Goal: Information Seeking & Learning: Learn about a topic

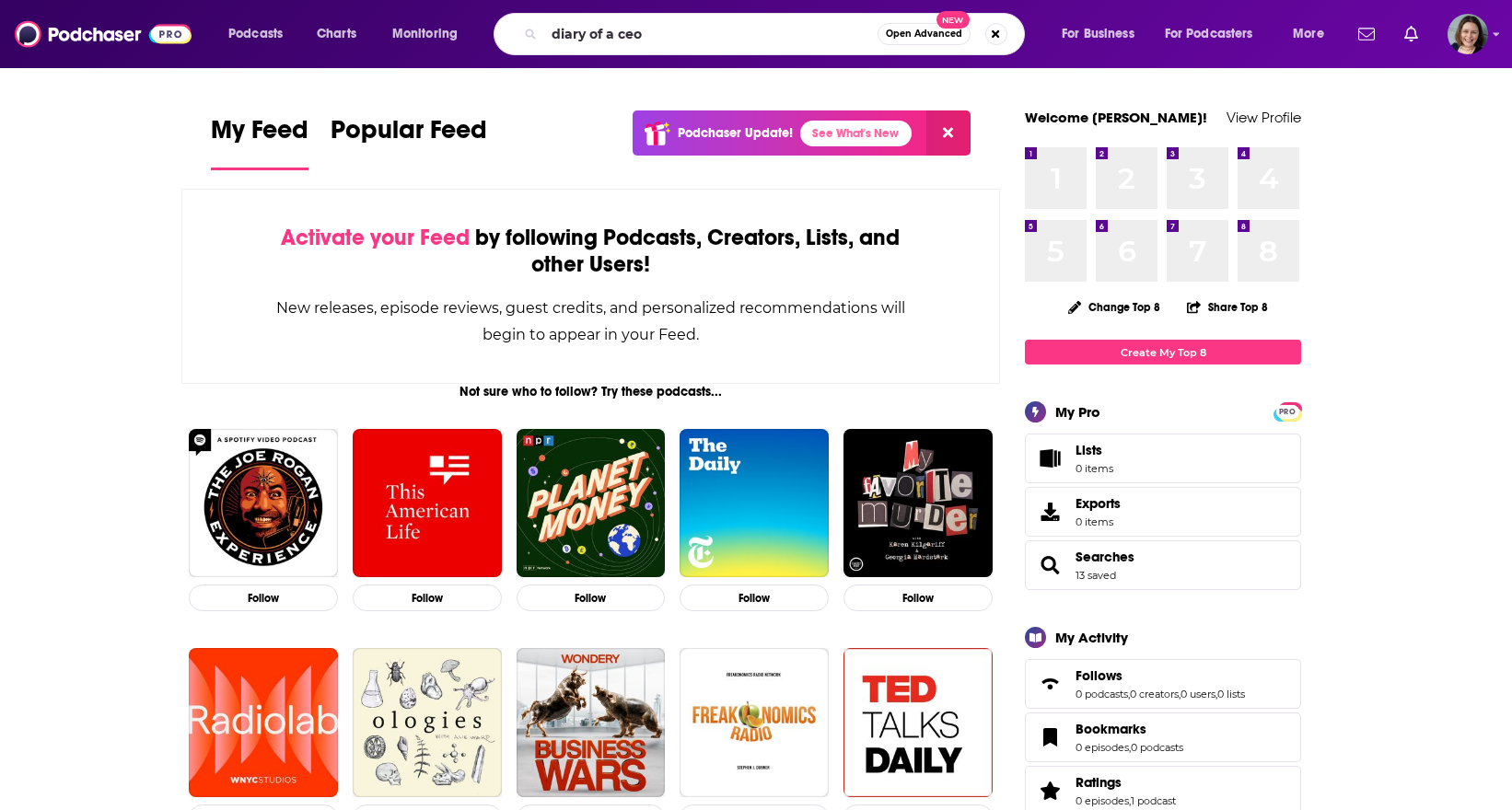
type input "diary of a ceo"
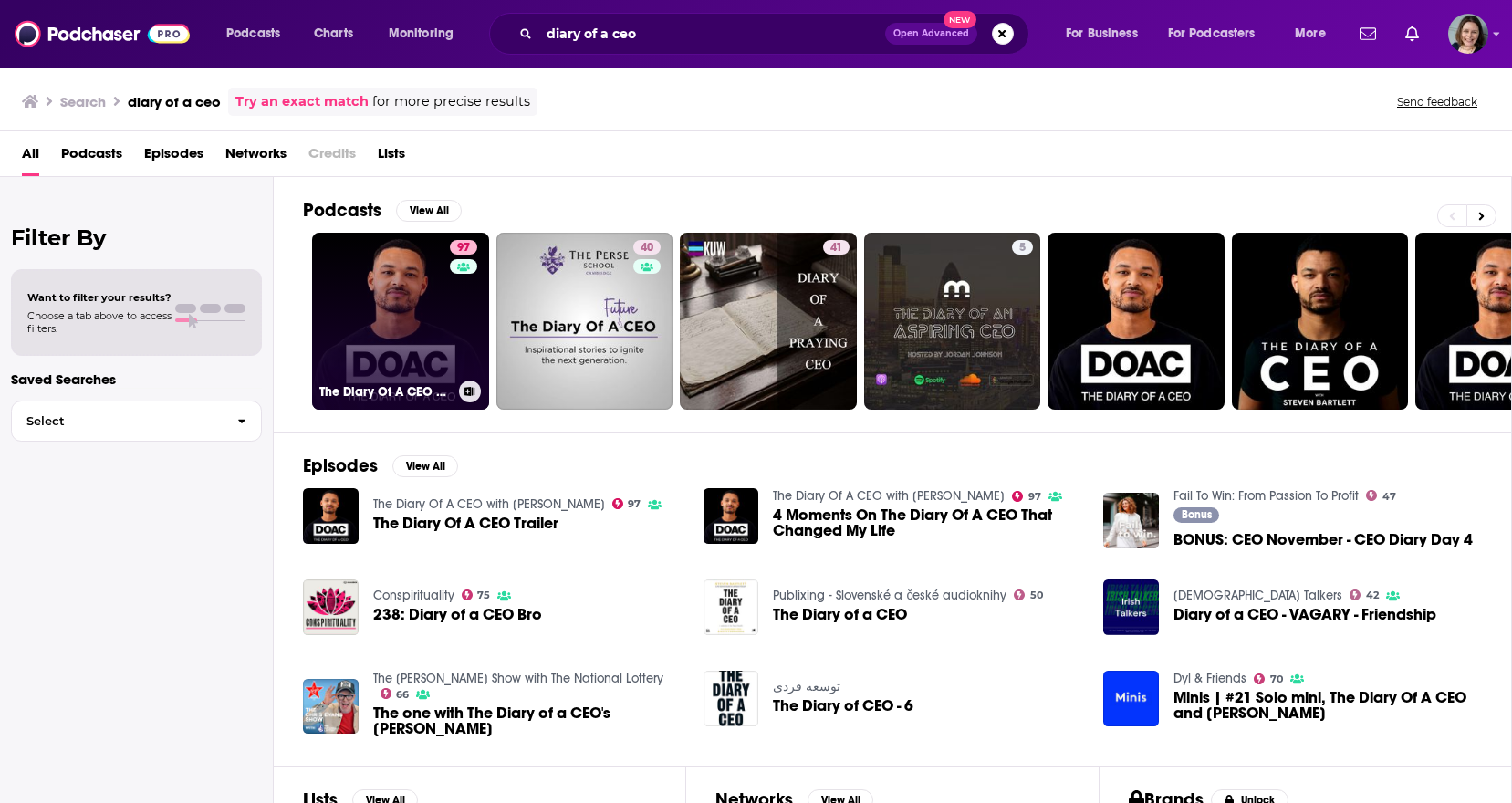
click at [407, 324] on link "97 The Diary Of A CEO with [PERSON_NAME]" at bounding box center [400, 321] width 177 height 177
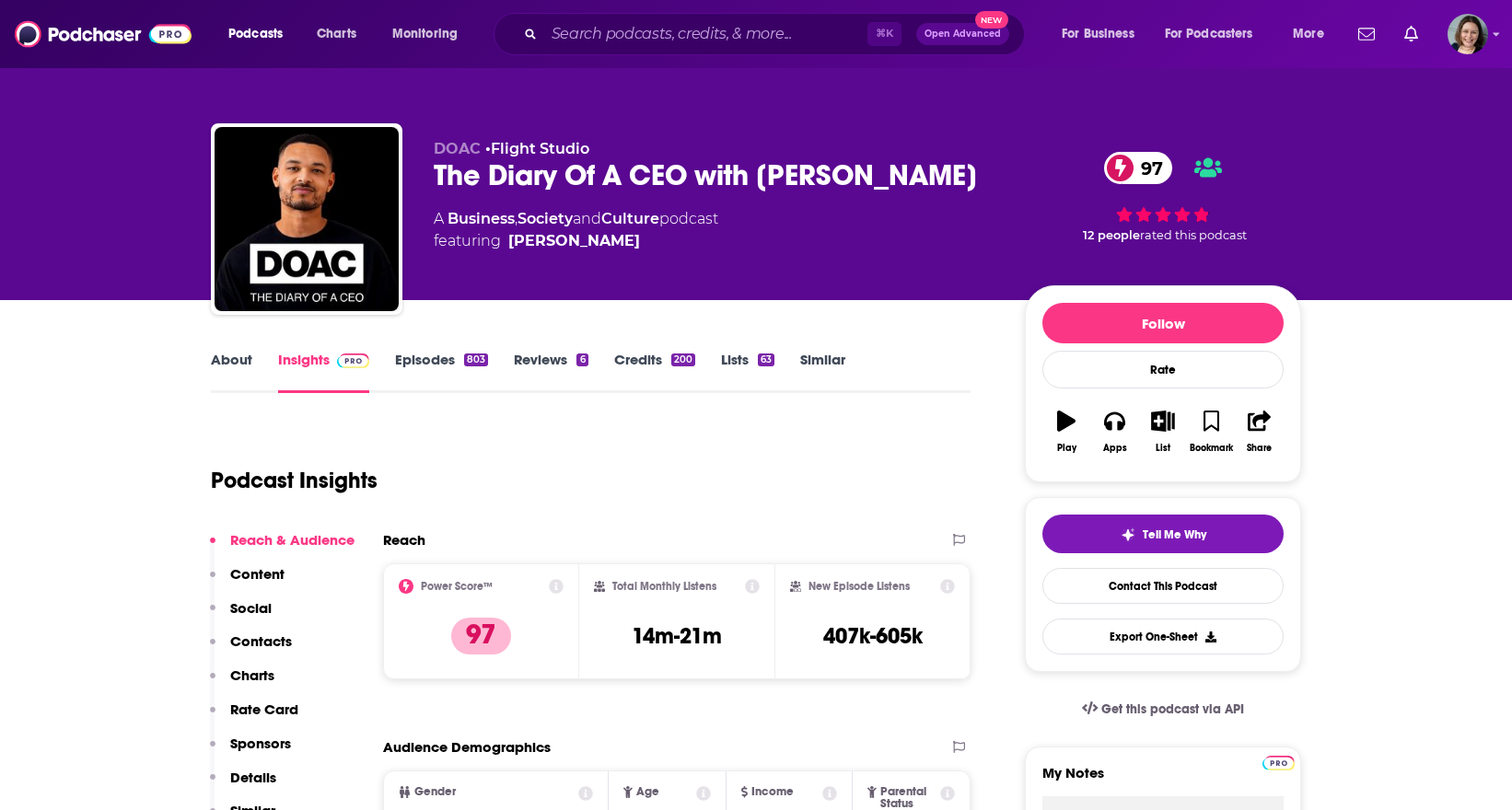
scroll to position [30, 0]
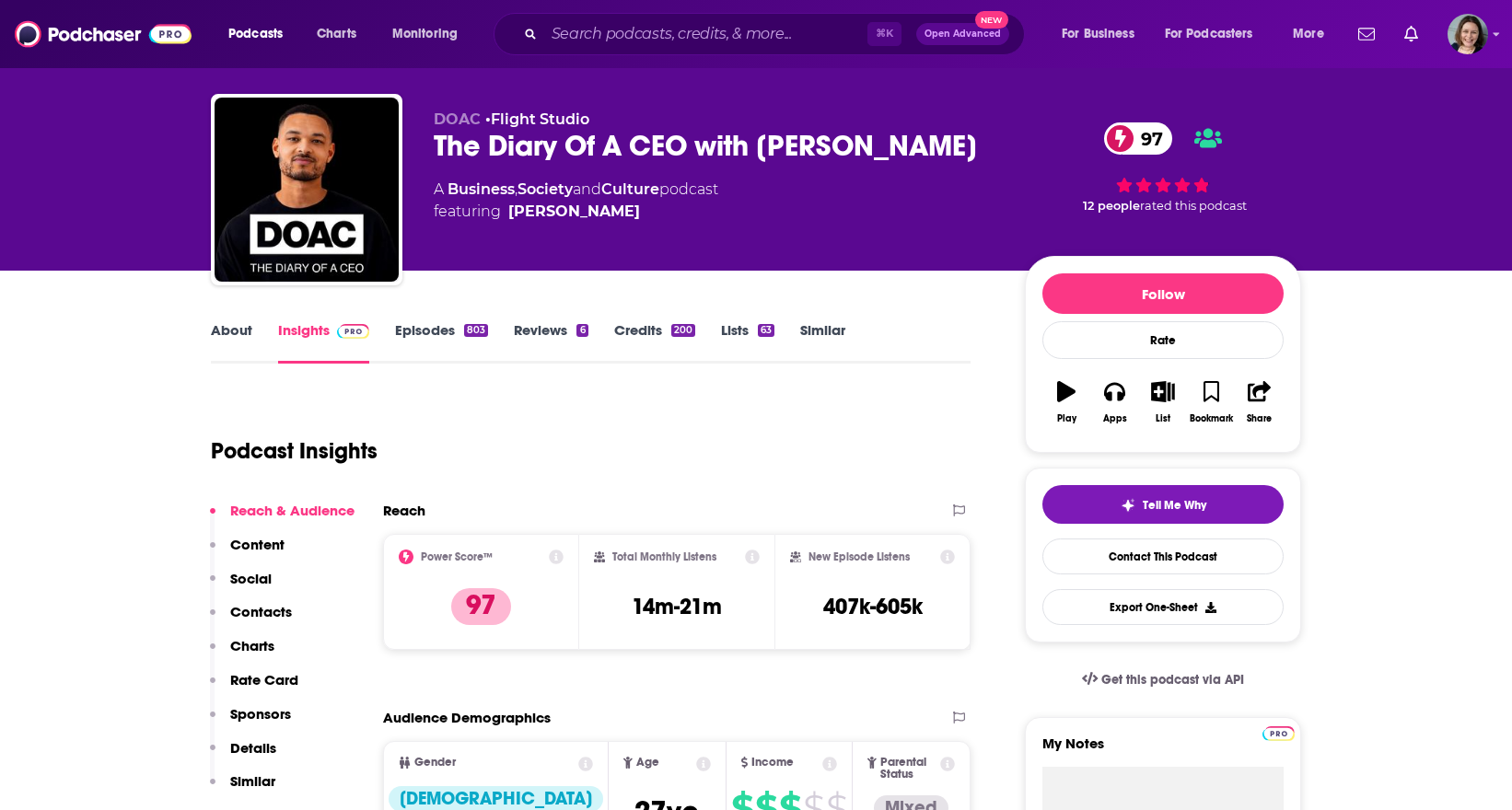
click at [433, 339] on link "Episodes 803" at bounding box center [441, 342] width 93 height 42
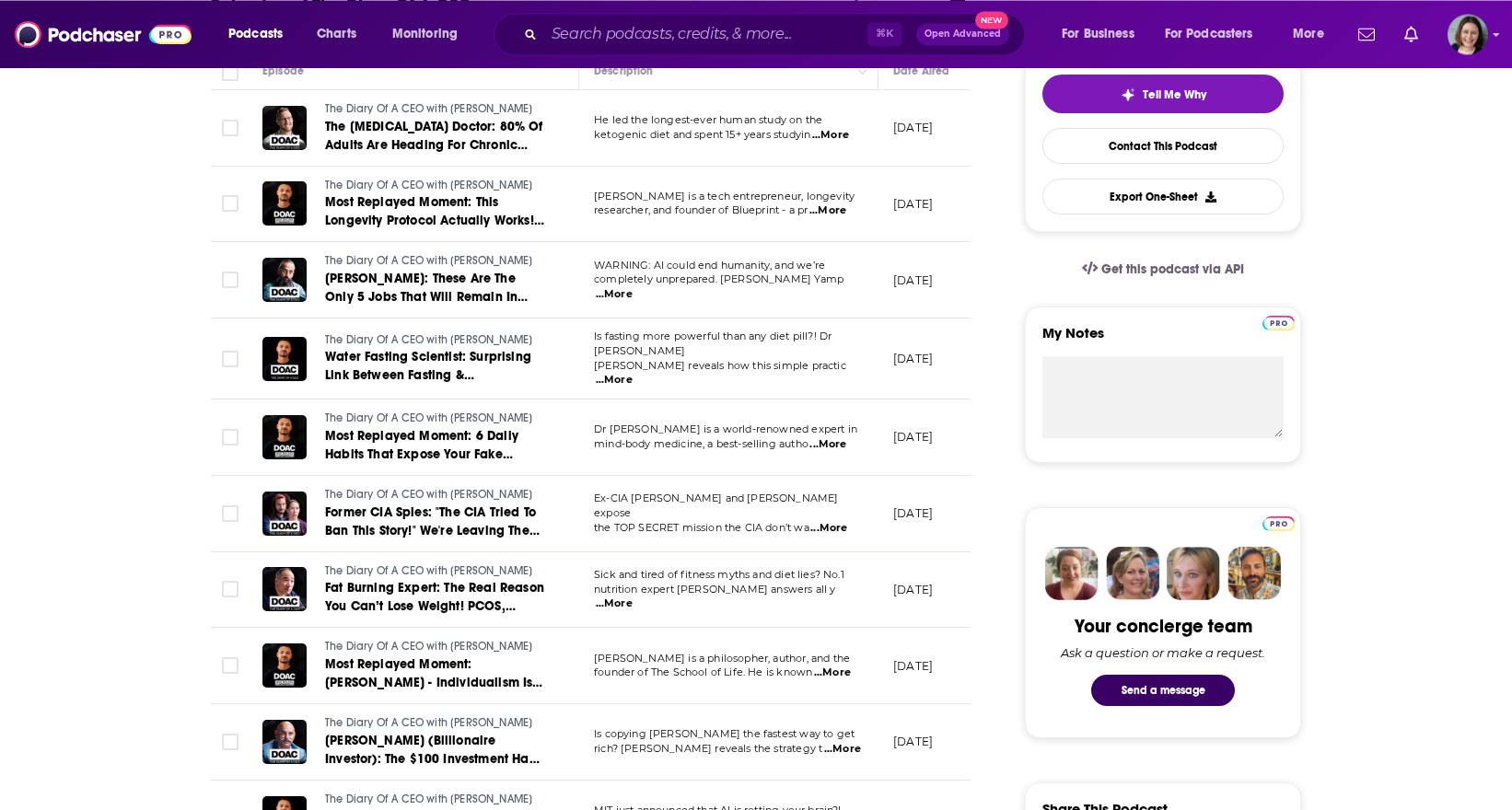
scroll to position [810, 0]
